Goal: Contribute content: Add original content to the website for others to see

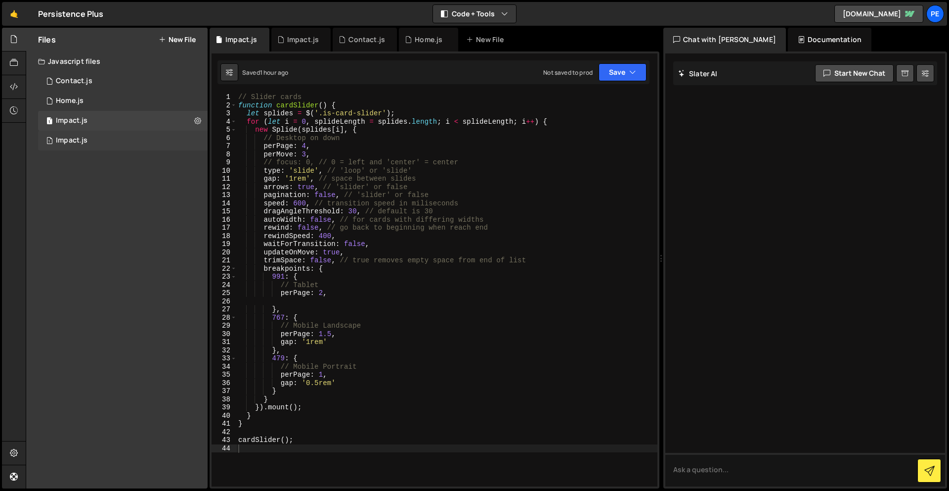
click at [83, 142] on div "Impact.js" at bounding box center [72, 140] width 32 height 9
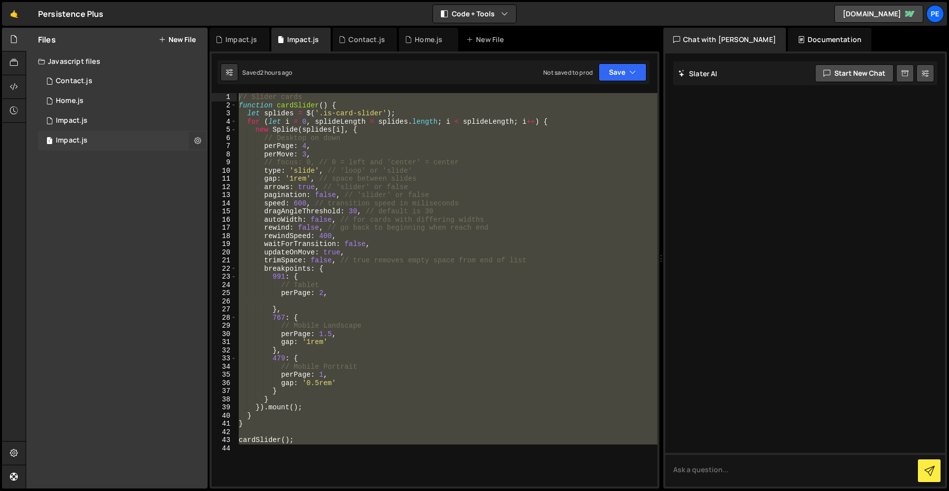
click at [199, 139] on icon at bounding box center [197, 139] width 7 height 9
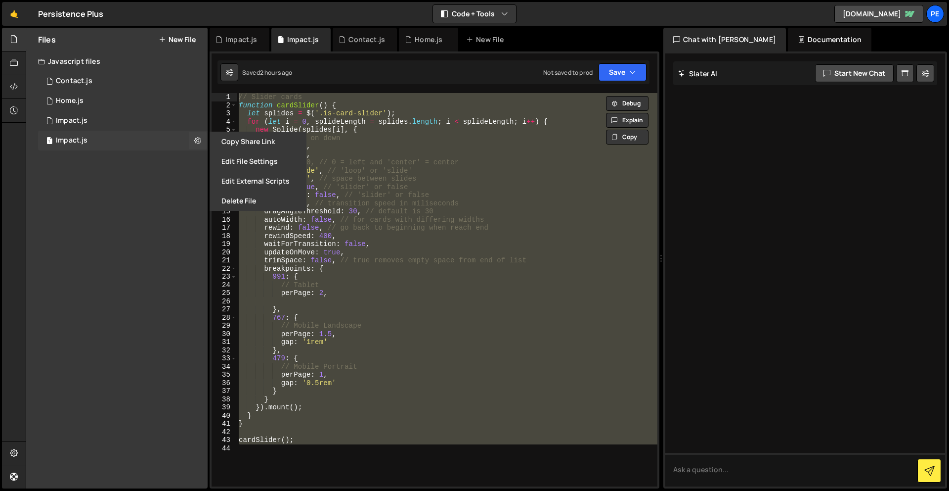
click at [137, 140] on div "1 Impact.js 0" at bounding box center [123, 141] width 170 height 20
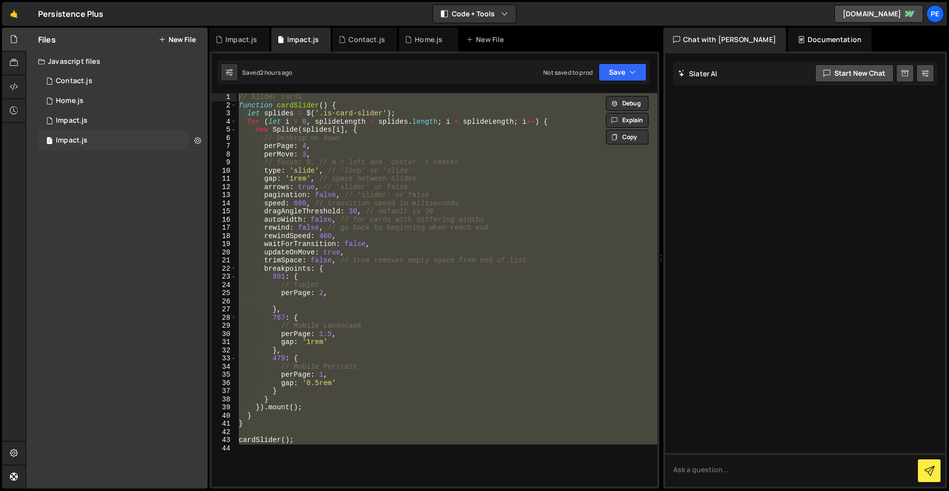
click at [193, 140] on button at bounding box center [198, 141] width 18 height 18
type input "Impact"
radio input "true"
checkbox input "true"
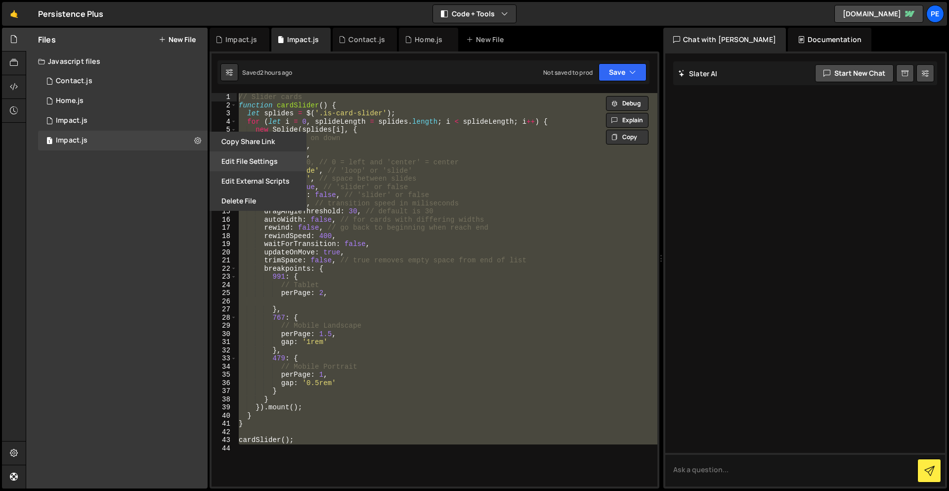
click at [239, 160] on button "Edit File Settings" at bounding box center [258, 161] width 97 height 20
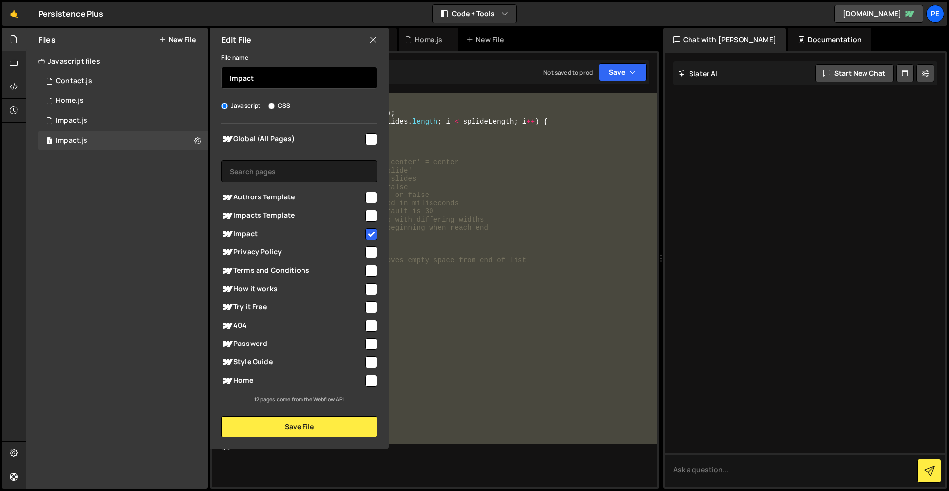
click at [323, 85] on input "Impact" at bounding box center [300, 78] width 156 height 22
type input "Impact template"
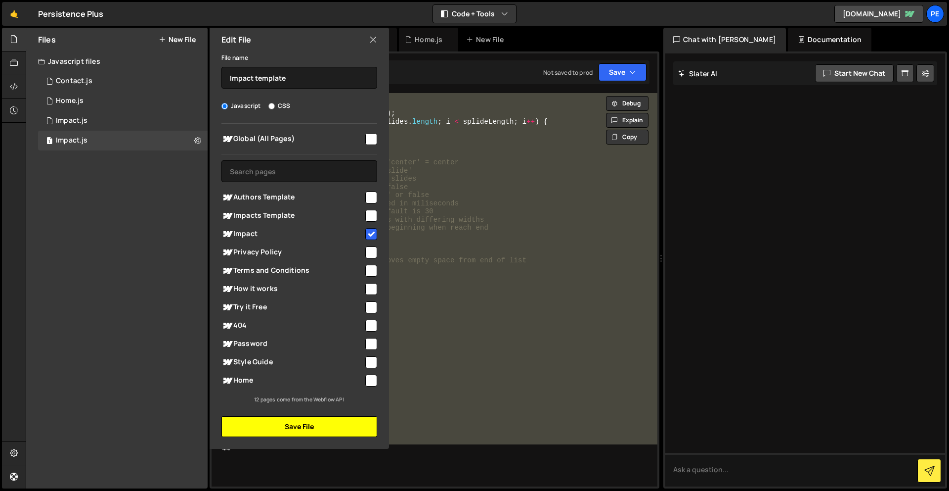
click at [286, 431] on button "Save File" at bounding box center [300, 426] width 156 height 21
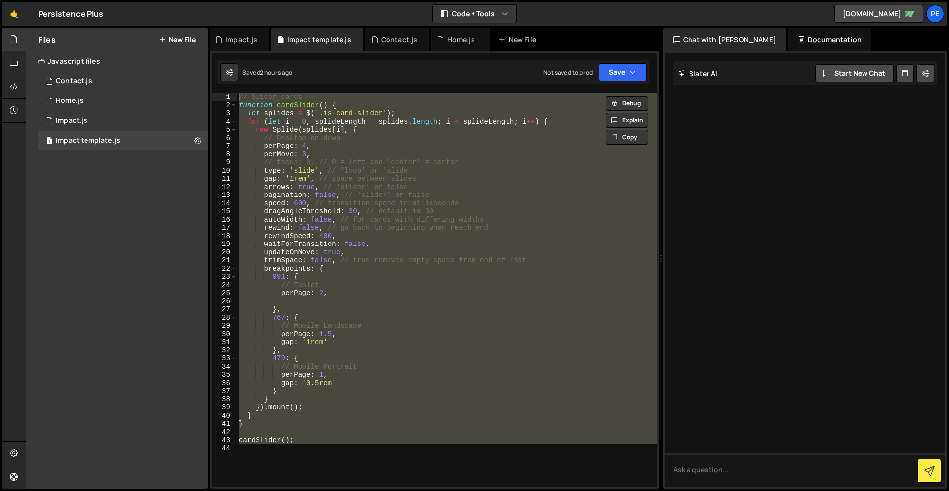
click at [339, 462] on div "// Slider cards function cardSlider ( ) { let splides = $ ( '.is-card-slider' )…" at bounding box center [447, 289] width 421 height 393
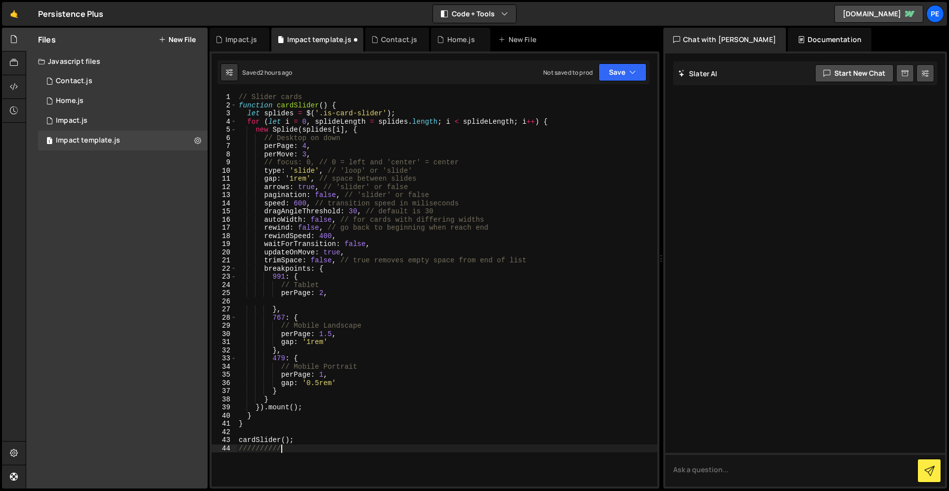
type textarea "////////////"
paste textarea "});"
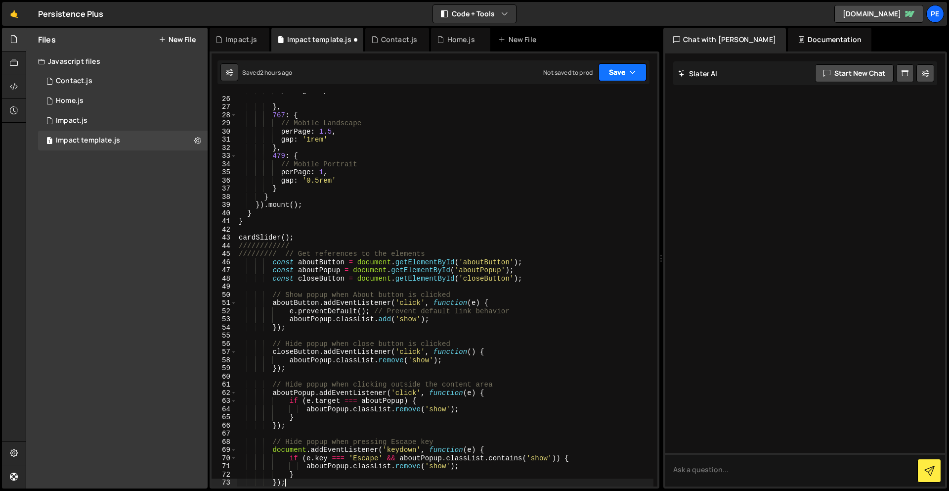
type textarea "});"
click at [620, 74] on button "Save" at bounding box center [623, 72] width 48 height 18
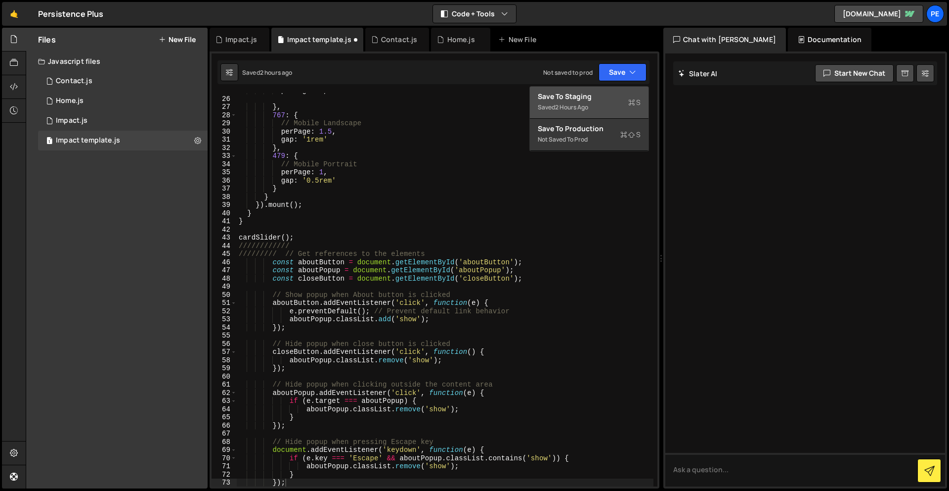
click at [613, 104] on div "Saved 2 hours ago" at bounding box center [589, 107] width 103 height 12
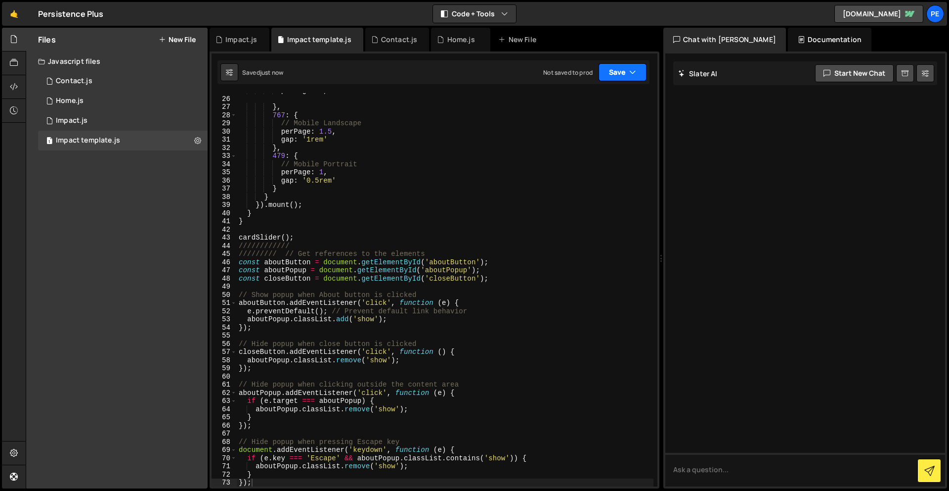
click at [628, 77] on button "Save" at bounding box center [623, 72] width 48 height 18
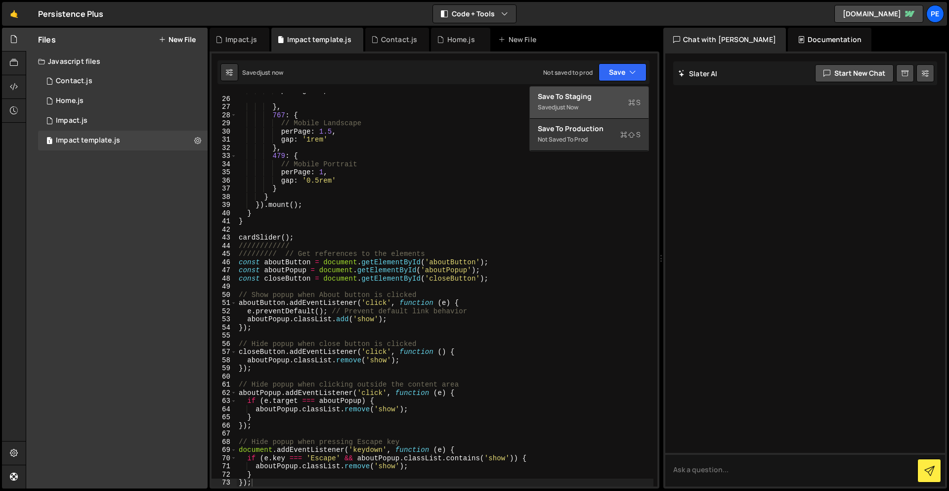
click at [632, 103] on icon at bounding box center [632, 102] width 7 height 10
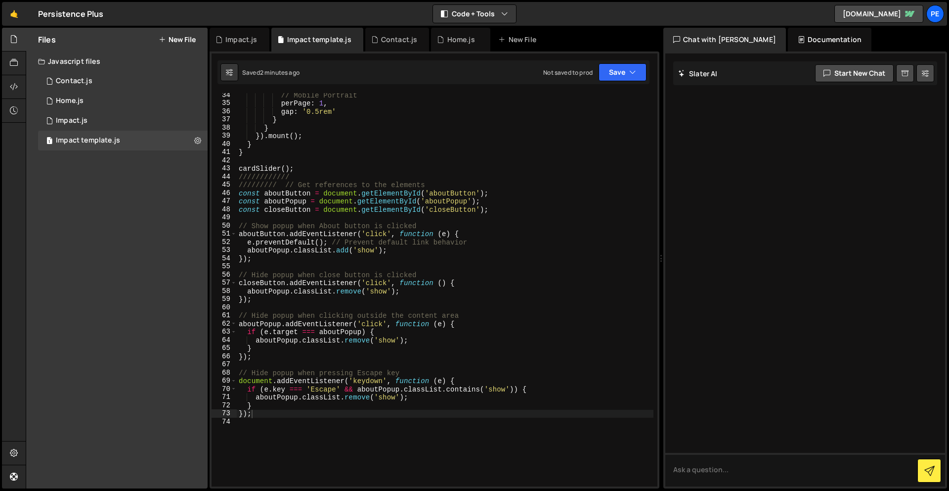
scroll to position [0, 0]
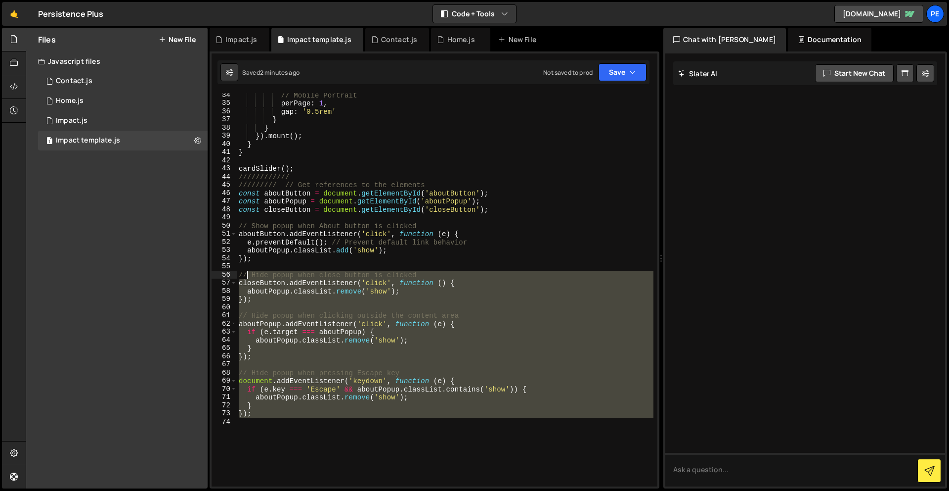
drag, startPoint x: 261, startPoint y: 381, endPoint x: 288, endPoint y: 341, distance: 48.1
click at [252, 306] on div "// Mobile Portrait perPage : 1 , gap : '0.5rem' } } }) . mount ( ) ; } } cardSl…" at bounding box center [445, 295] width 417 height 409
type textarea "// Hide popup when clicking outside the content area"
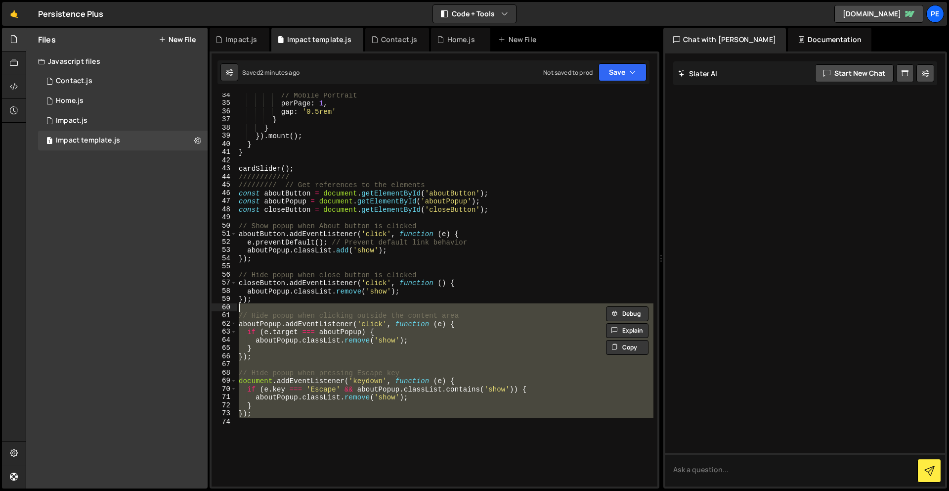
click at [394, 420] on div "// Mobile Portrait perPage : 1 , gap : '0.5rem' } } }) . mount ( ) ; } } cardSl…" at bounding box center [445, 289] width 417 height 393
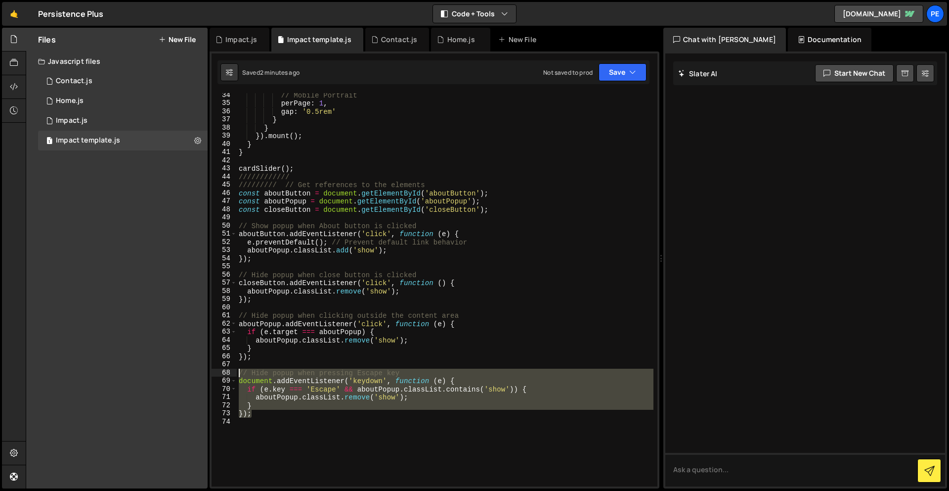
drag, startPoint x: 251, startPoint y: 416, endPoint x: 232, endPoint y: 374, distance: 45.8
click at [232, 374] on div "34 35 36 37 38 39 40 41 42 43 44 45 46 47 48 49 50 51 52 53 54 55 56 57 58 59 6…" at bounding box center [435, 289] width 446 height 393
paste textarea "});"
type textarea "});"
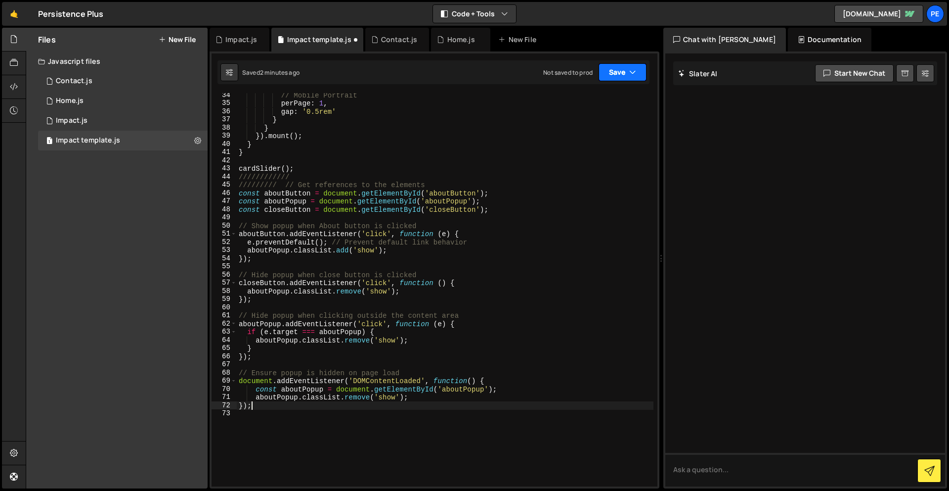
click at [628, 74] on button "Save" at bounding box center [623, 72] width 48 height 18
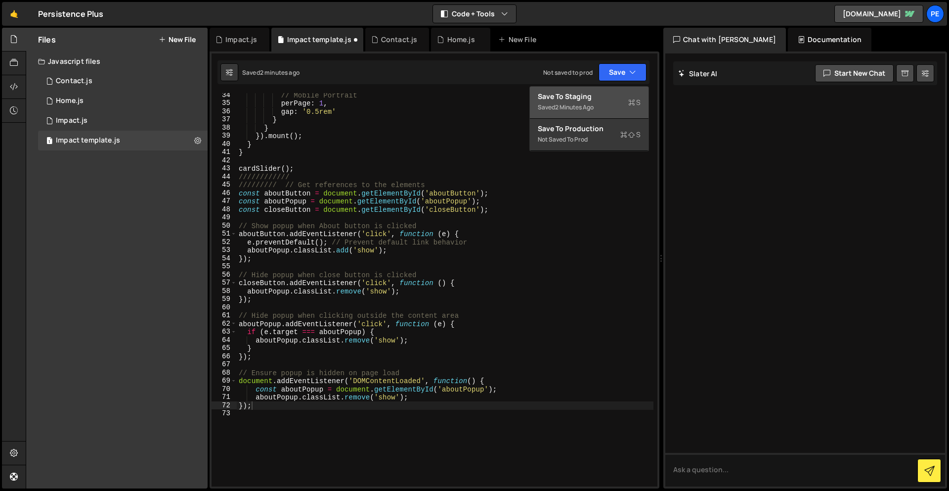
click at [626, 93] on div "Save to Staging S" at bounding box center [589, 96] width 103 height 10
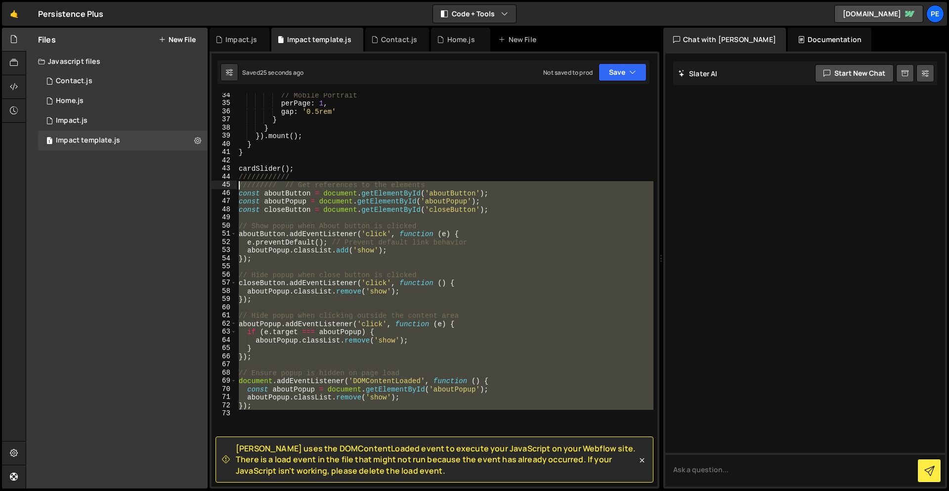
drag, startPoint x: 258, startPoint y: 389, endPoint x: 230, endPoint y: 182, distance: 209.1
click at [230, 182] on div "34 35 36 37 38 39 40 41 42 43 44 45 46 47 48 49 50 51 52 53 54 55 56 57 58 59 6…" at bounding box center [435, 289] width 446 height 393
paste textarea "}"
type textarea "});"
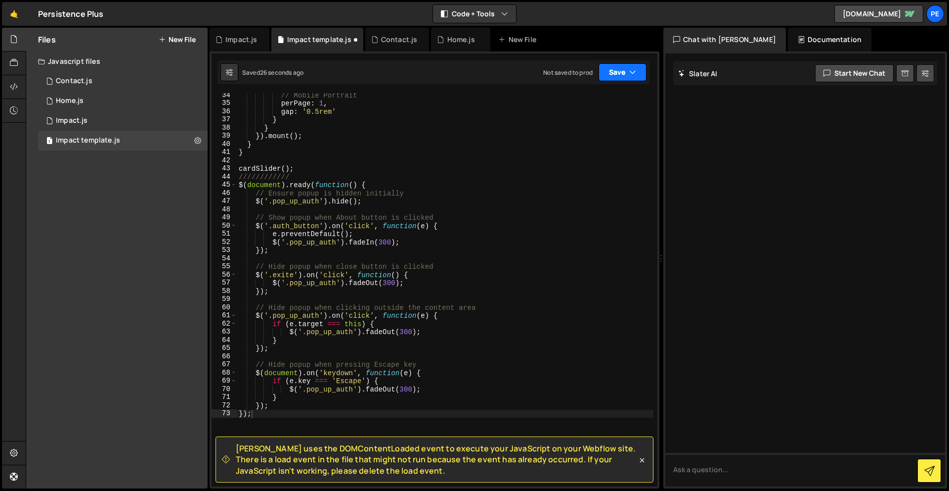
click at [628, 77] on button "Save" at bounding box center [623, 72] width 48 height 18
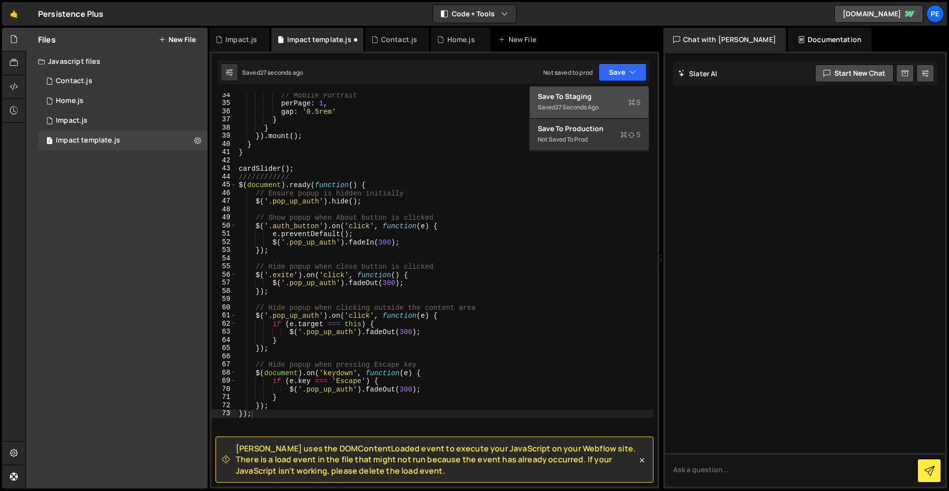
click at [614, 108] on div "Saved 27 seconds ago" at bounding box center [589, 107] width 103 height 12
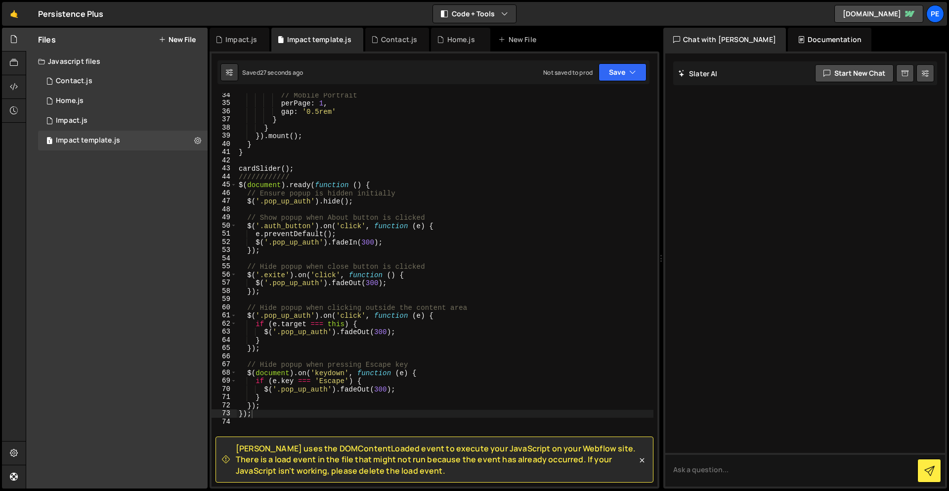
scroll to position [329, 0]
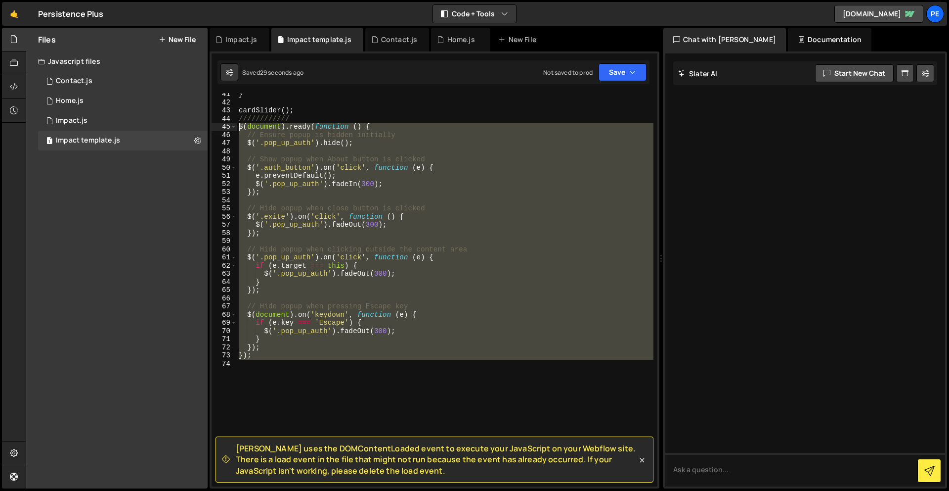
drag, startPoint x: 301, startPoint y: 368, endPoint x: 238, endPoint y: 125, distance: 251.4
click at [238, 125] on div "} cardSlider ( ) ; //////////// $ ( document ) . ready ( function ( ) { // Ensu…" at bounding box center [445, 294] width 417 height 409
type textarea "$(document).ready(function () { // Ensure popup is hidden initially"
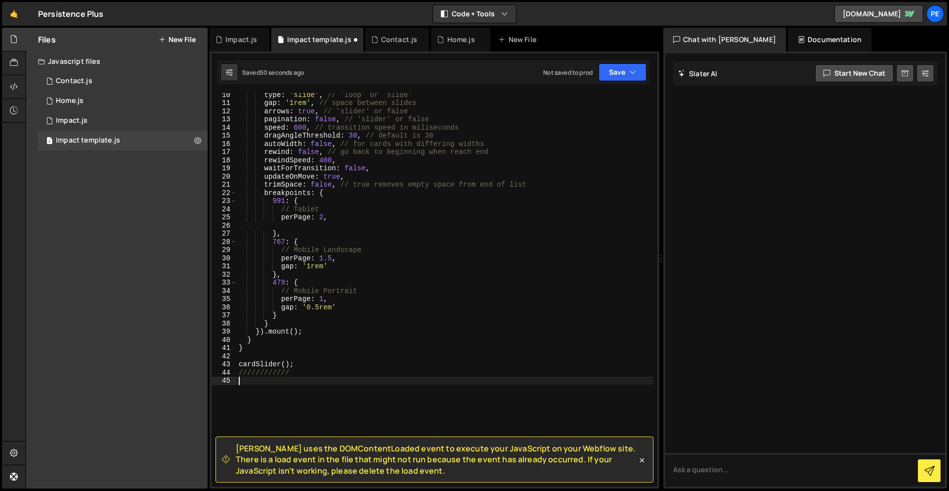
scroll to position [0, 0]
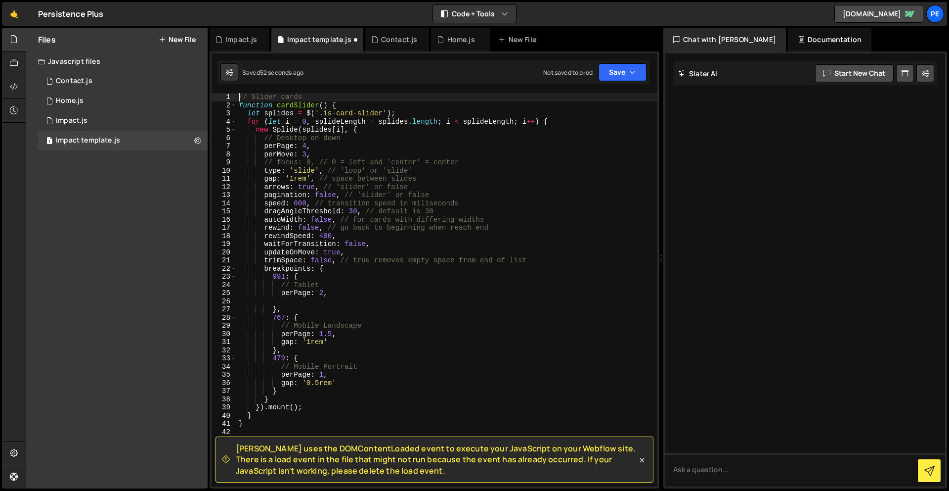
click at [238, 94] on div "// Slider cards function cardSlider ( ) { let splides = $ ( '.is-card-slider' )…" at bounding box center [447, 297] width 421 height 409
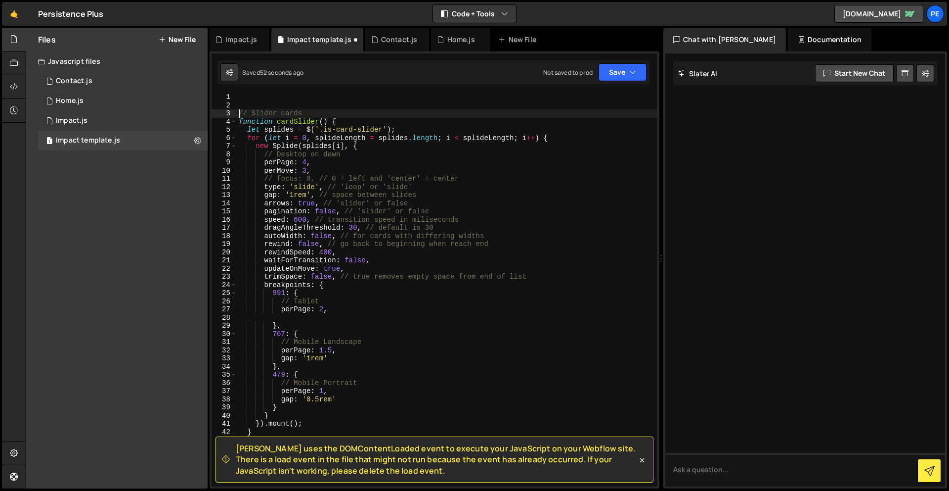
type textarea "// Slider cards"
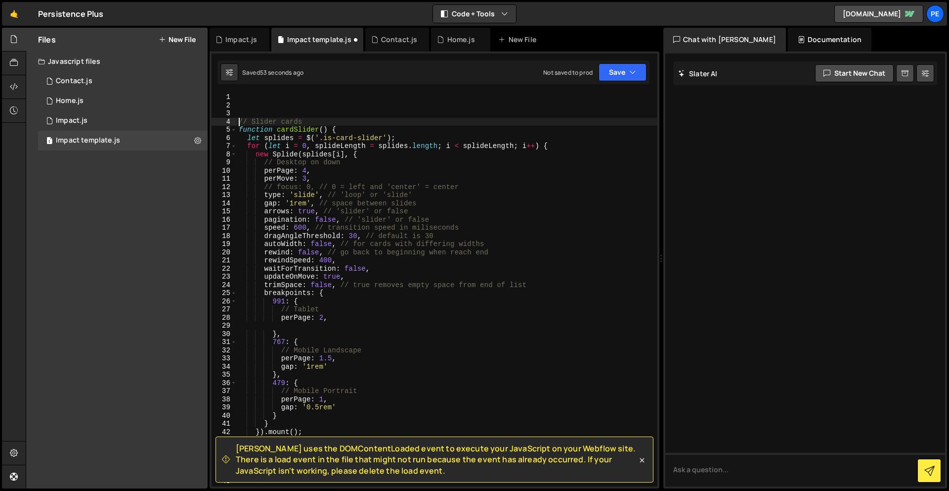
click at [249, 97] on div "// Slider cards function cardSlider ( ) { let splides = $ ( '.is-card-slider' )…" at bounding box center [447, 297] width 421 height 409
paste textarea
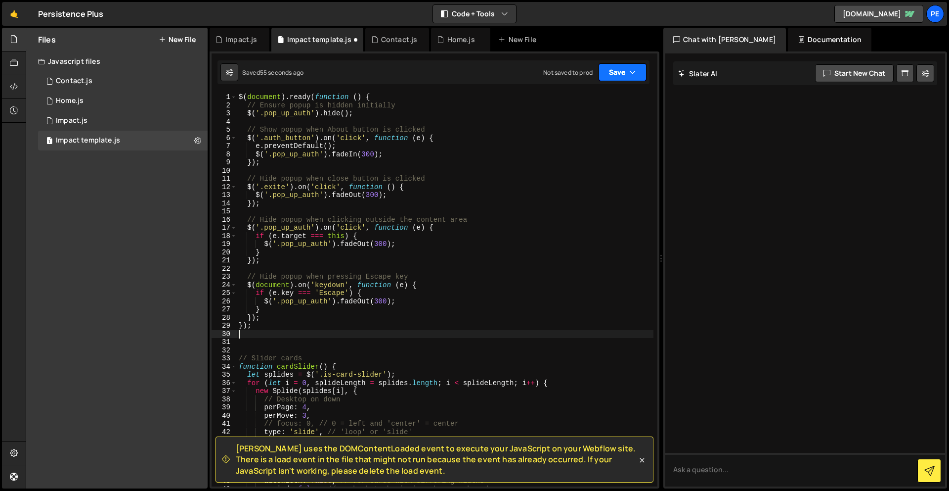
click at [615, 74] on button "Save" at bounding box center [623, 72] width 48 height 18
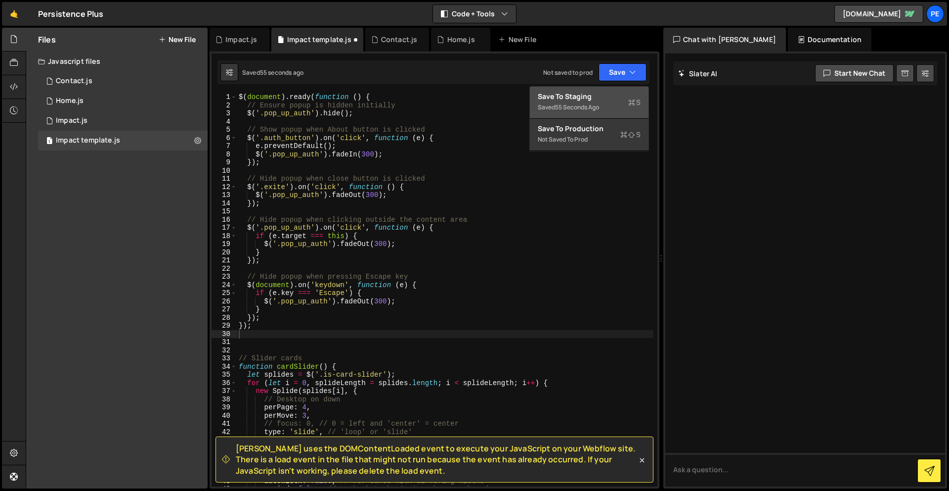
click at [613, 95] on div "Save to Staging S" at bounding box center [589, 96] width 103 height 10
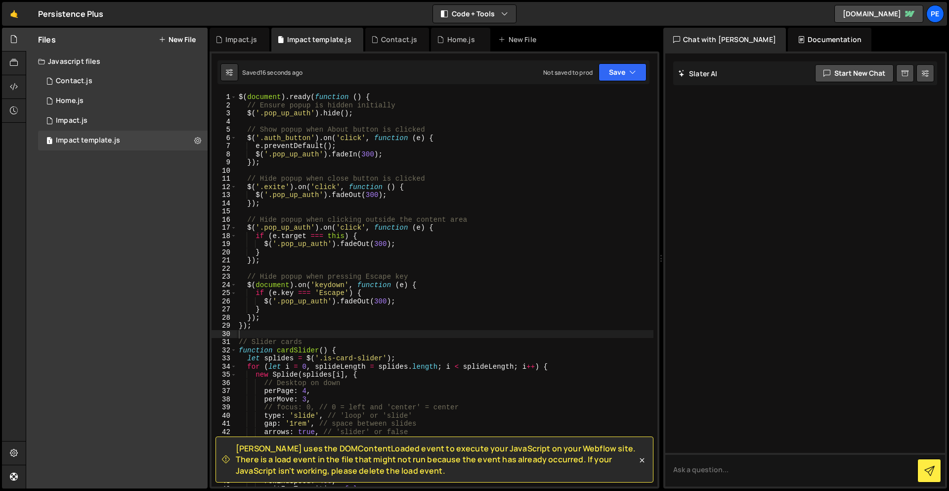
click at [281, 312] on div "$ ( document ) . ready ( function ( ) { // Ensure popup is hidden initially $ (…" at bounding box center [445, 297] width 417 height 409
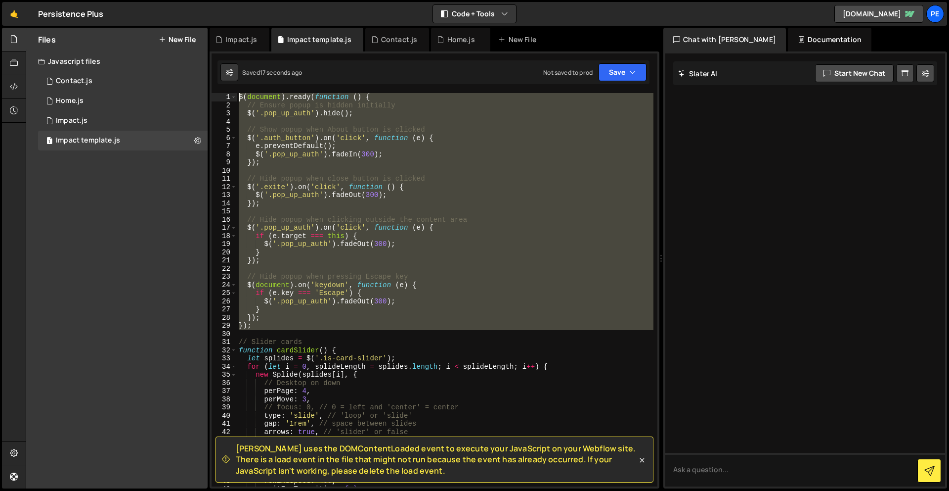
drag, startPoint x: 277, startPoint y: 330, endPoint x: 175, endPoint y: -44, distance: 387.6
click at [175, 0] on html "Projects [GEOGRAPHIC_DATA] Blog Pe Your current team is Perspective 1 Projects …" at bounding box center [474, 245] width 949 height 491
type textarea "$(document).ready(function () { // Ensure popup is hidden initially"
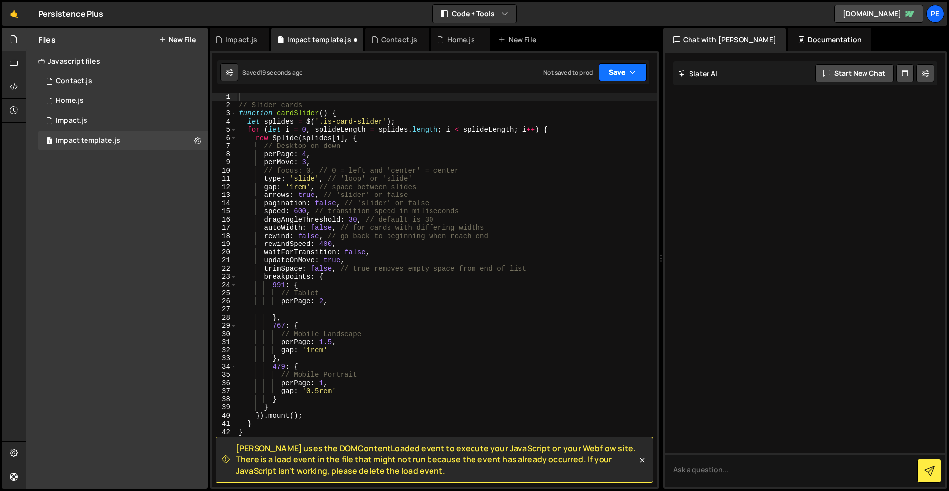
click at [628, 72] on button "Save" at bounding box center [623, 72] width 48 height 18
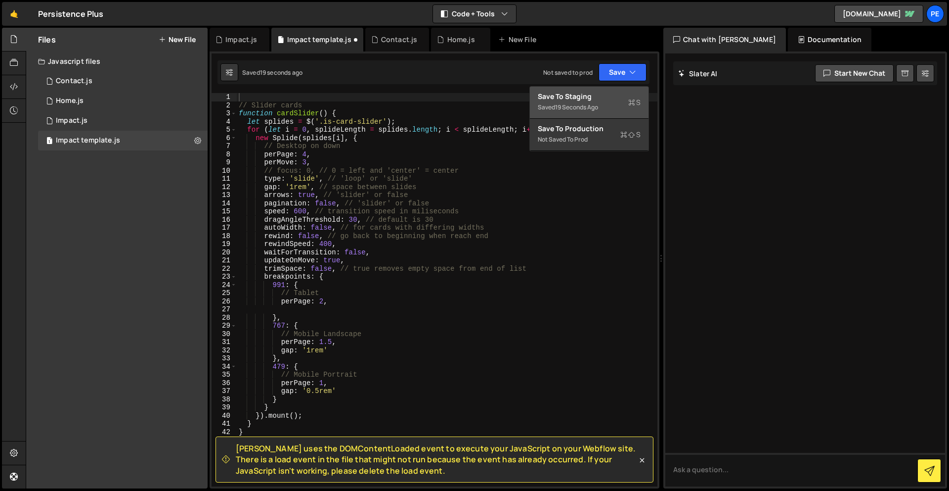
click at [626, 93] on div "Save to Staging S" at bounding box center [589, 96] width 103 height 10
